Goal: Find specific page/section: Find specific page/section

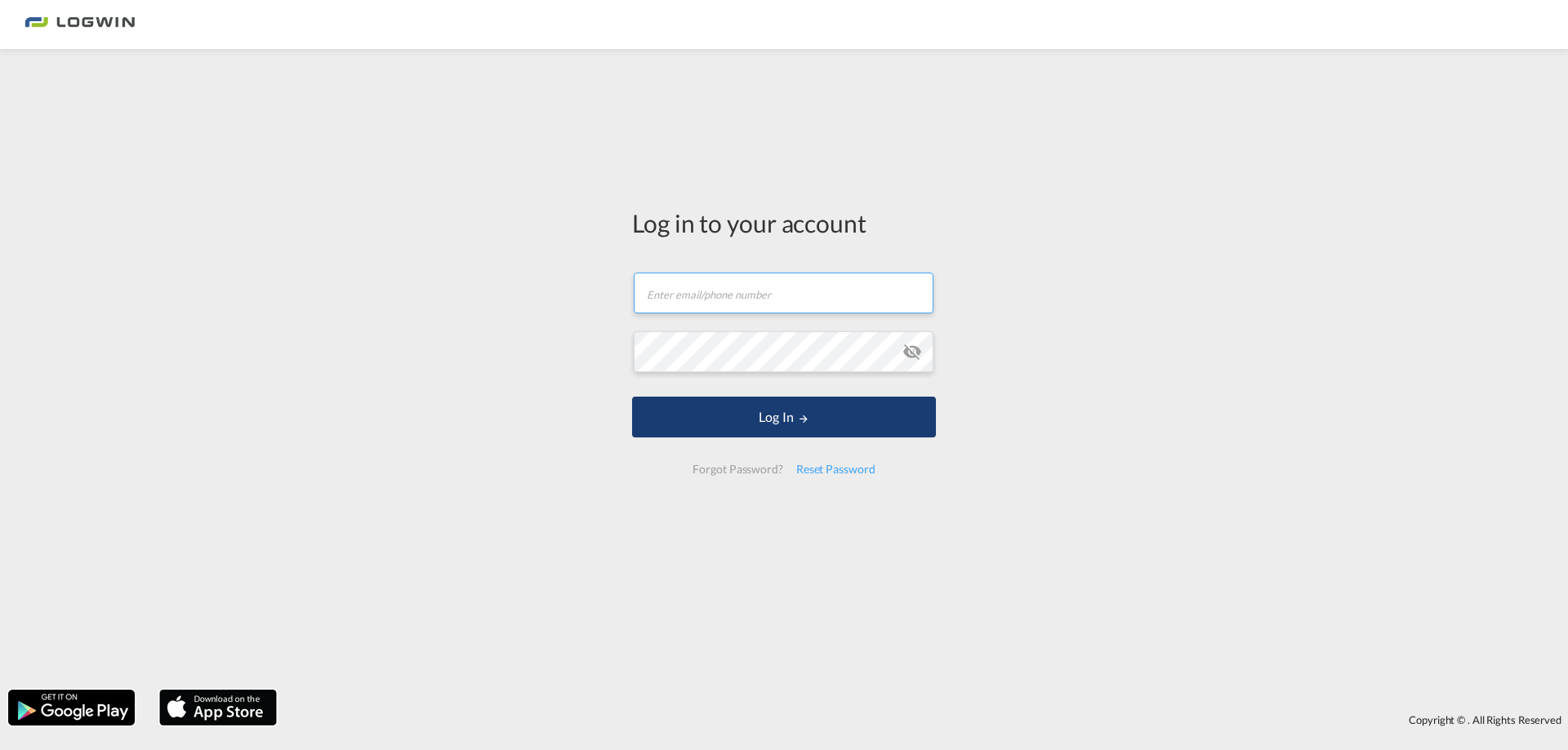
type input "[PERSON_NAME][EMAIL_ADDRESS][PERSON_NAME][DOMAIN_NAME]"
click at [801, 424] on md-icon "LOGIN" at bounding box center [803, 418] width 11 height 11
